Goal: Check status: Check status

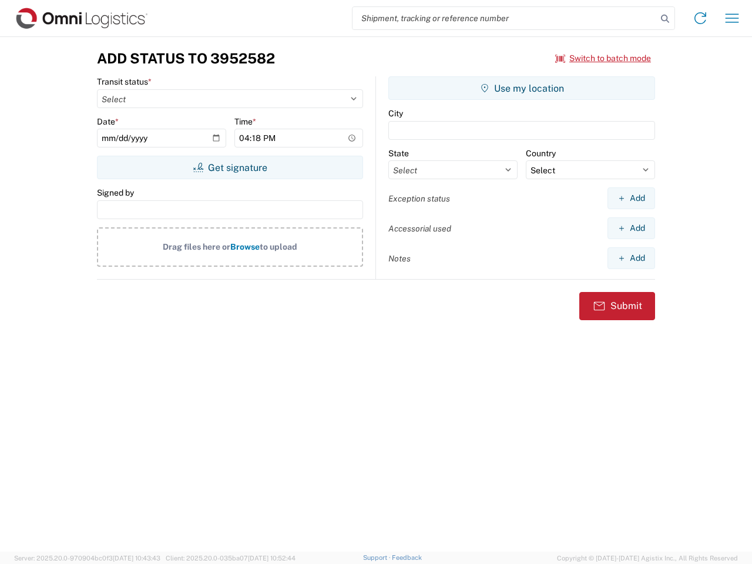
click at [504, 18] on input "search" at bounding box center [504, 18] width 304 height 22
click at [665, 19] on icon at bounding box center [664, 19] width 16 height 16
click at [700, 18] on icon at bounding box center [700, 18] width 19 height 19
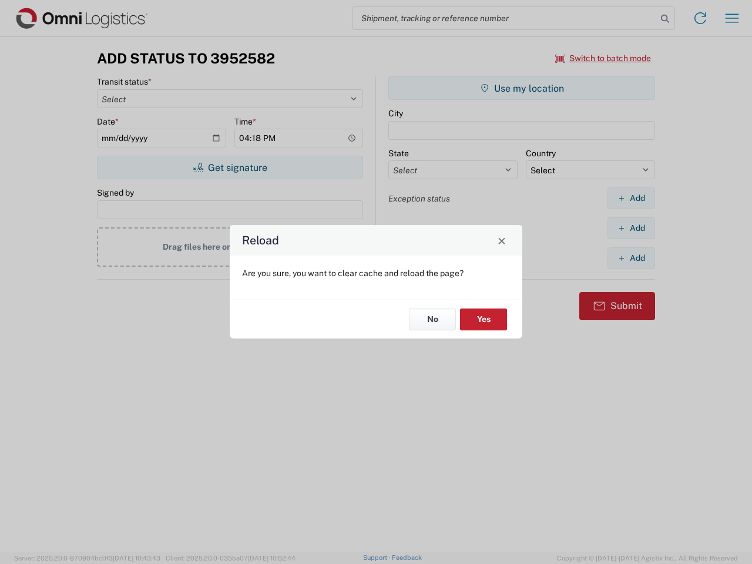
click at [732, 18] on div "Reload Are you sure, you want to clear cache and reload the page? No Yes" at bounding box center [376, 282] width 752 height 564
click at [603, 58] on div "Reload Are you sure, you want to clear cache and reload the page? No Yes" at bounding box center [376, 282] width 752 height 564
click at [230, 167] on div "Reload Are you sure, you want to clear cache and reload the page? No Yes" at bounding box center [376, 282] width 752 height 564
click at [521, 88] on div "Reload Are you sure, you want to clear cache and reload the page? No Yes" at bounding box center [376, 282] width 752 height 564
click at [631, 198] on div "Reload Are you sure, you want to clear cache and reload the page? No Yes" at bounding box center [376, 282] width 752 height 564
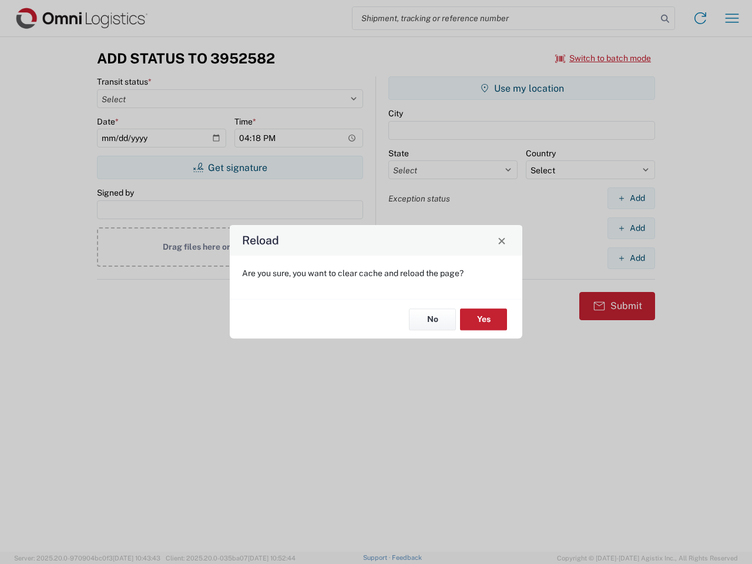
click at [631, 228] on div "Reload Are you sure, you want to clear cache and reload the page? No Yes" at bounding box center [376, 282] width 752 height 564
click at [631, 258] on div "Reload Are you sure, you want to clear cache and reload the page? No Yes" at bounding box center [376, 282] width 752 height 564
